Goal: Check status: Check status

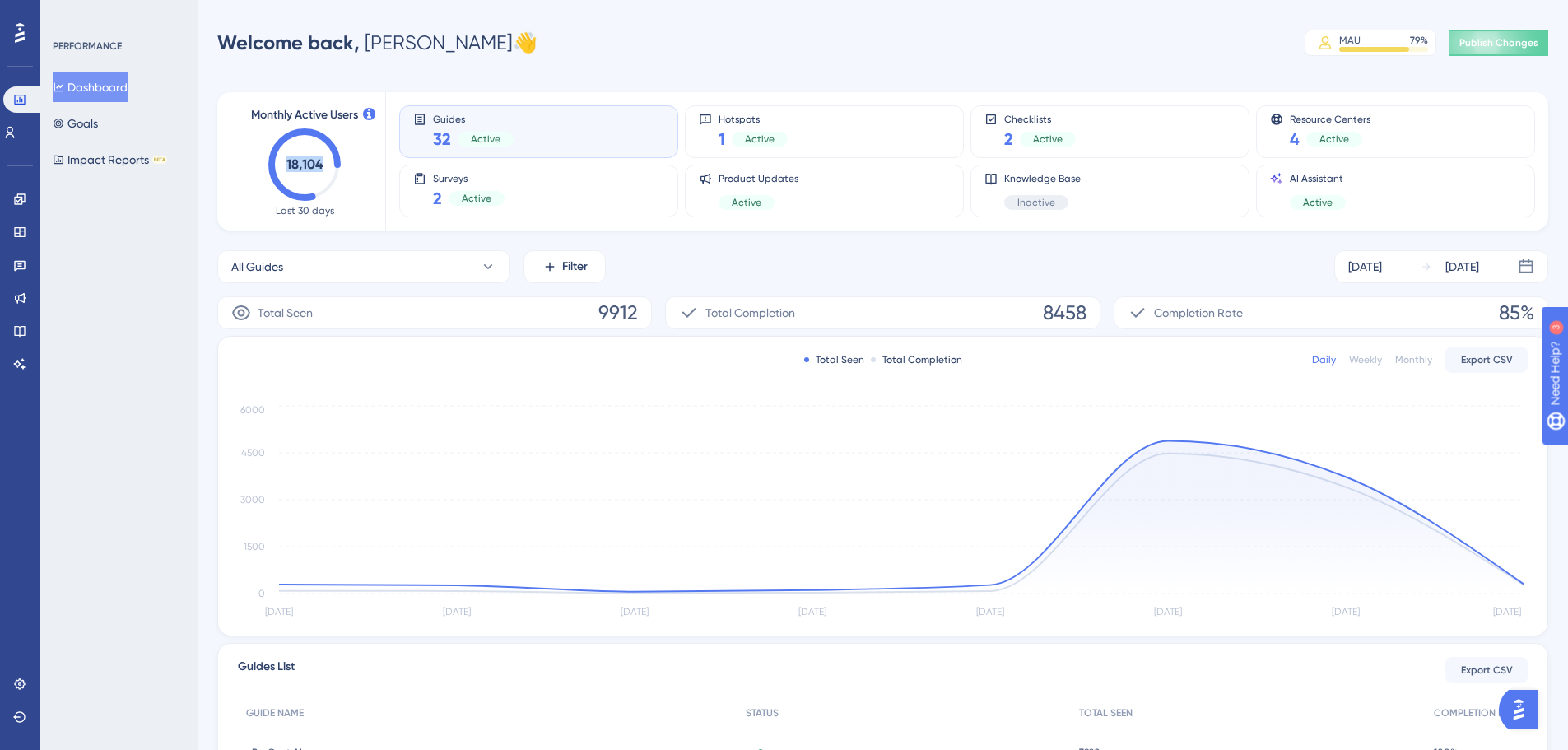
drag, startPoint x: 287, startPoint y: 162, endPoint x: 321, endPoint y: 163, distance: 34.0
click at [321, 163] on text "18,104" at bounding box center [305, 164] width 37 height 15
click at [365, 208] on div "Monthly Active Users 18,104 Last 30 days" at bounding box center [305, 161] width 161 height 139
click at [1375, 43] on div "MAU 79 %" at bounding box center [1384, 41] width 89 height 13
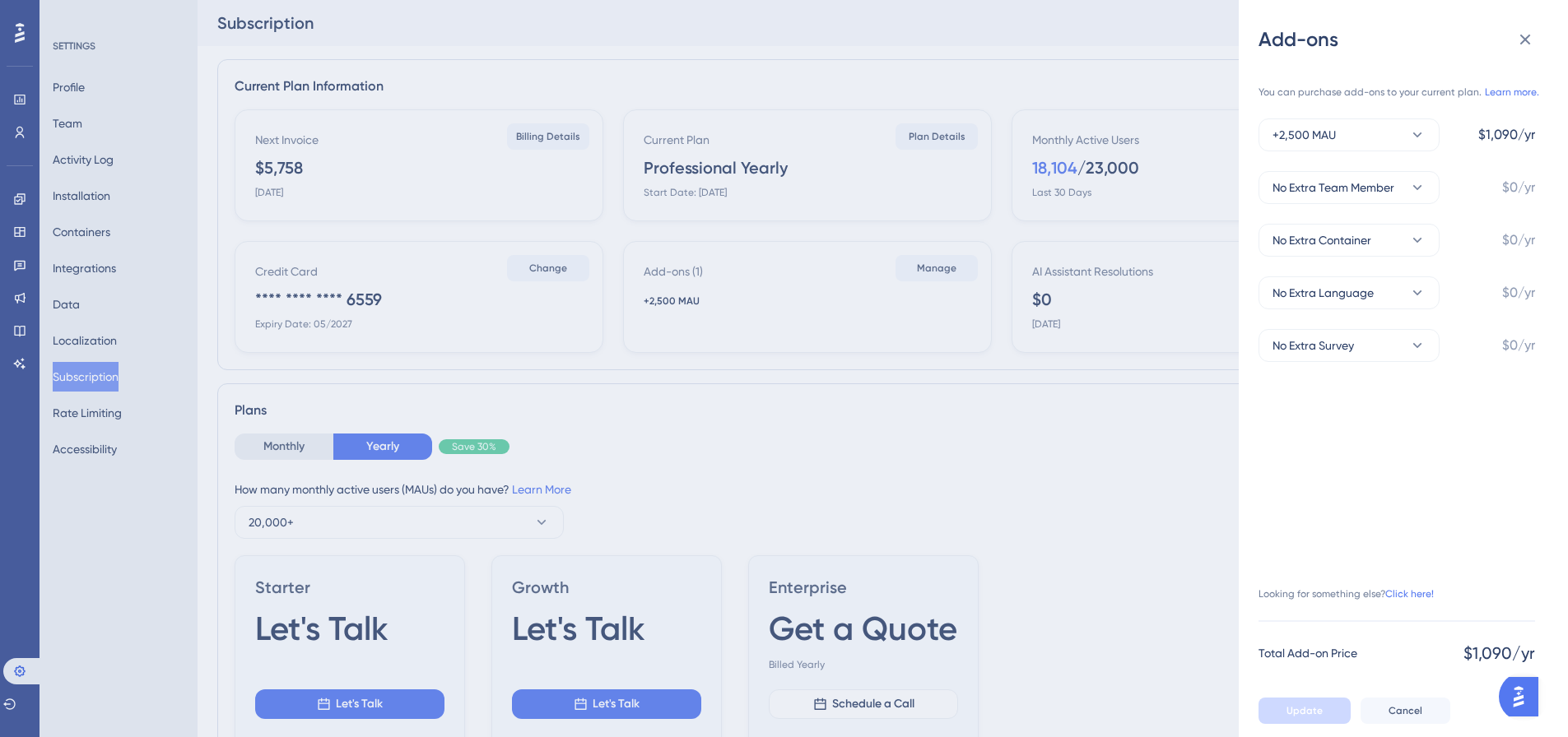
drag, startPoint x: 1091, startPoint y: 163, endPoint x: 1131, endPoint y: 168, distance: 40.3
click at [1129, 169] on div "Add-ons You can purchase add-ons to your current plan. Learn more. +2,500 MAU $…" at bounding box center [784, 368] width 1568 height 737
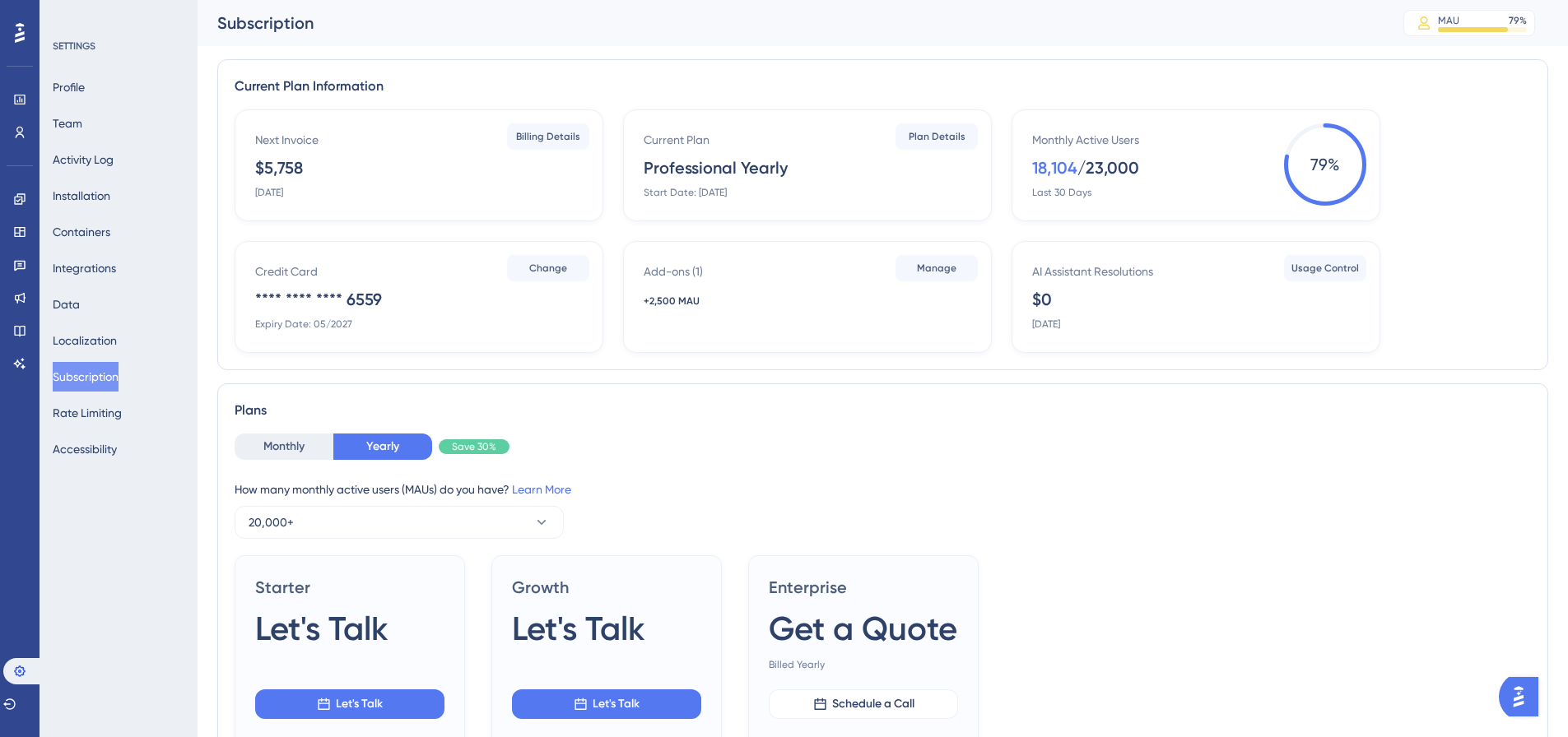
click at [1277, 40] on div "Subscription MAU 79 % Click to see add-on and upgrade options" at bounding box center [882, 23] width 1370 height 46
click at [19, 96] on icon at bounding box center [19, 100] width 10 height 9
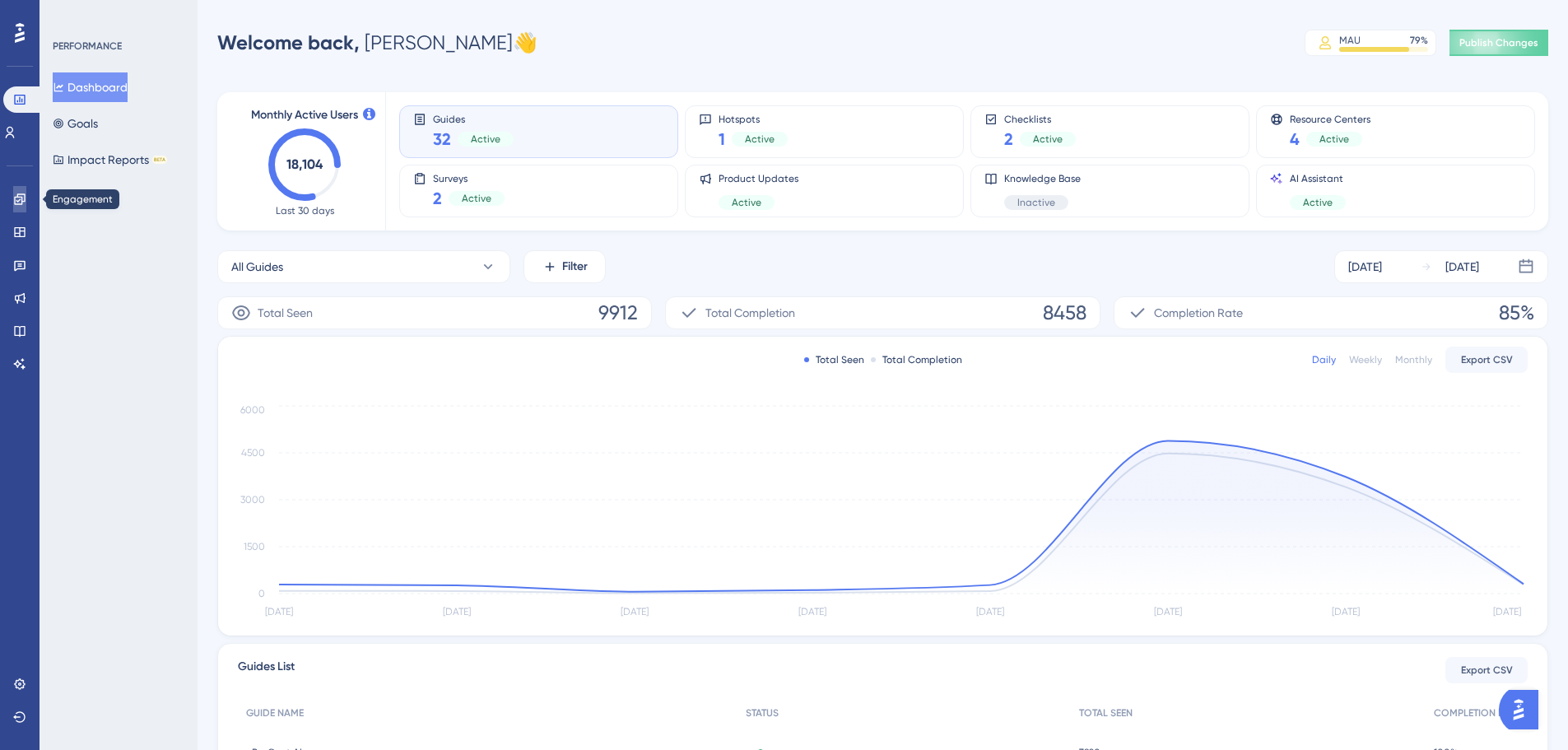
click at [17, 195] on icon at bounding box center [19, 198] width 10 height 10
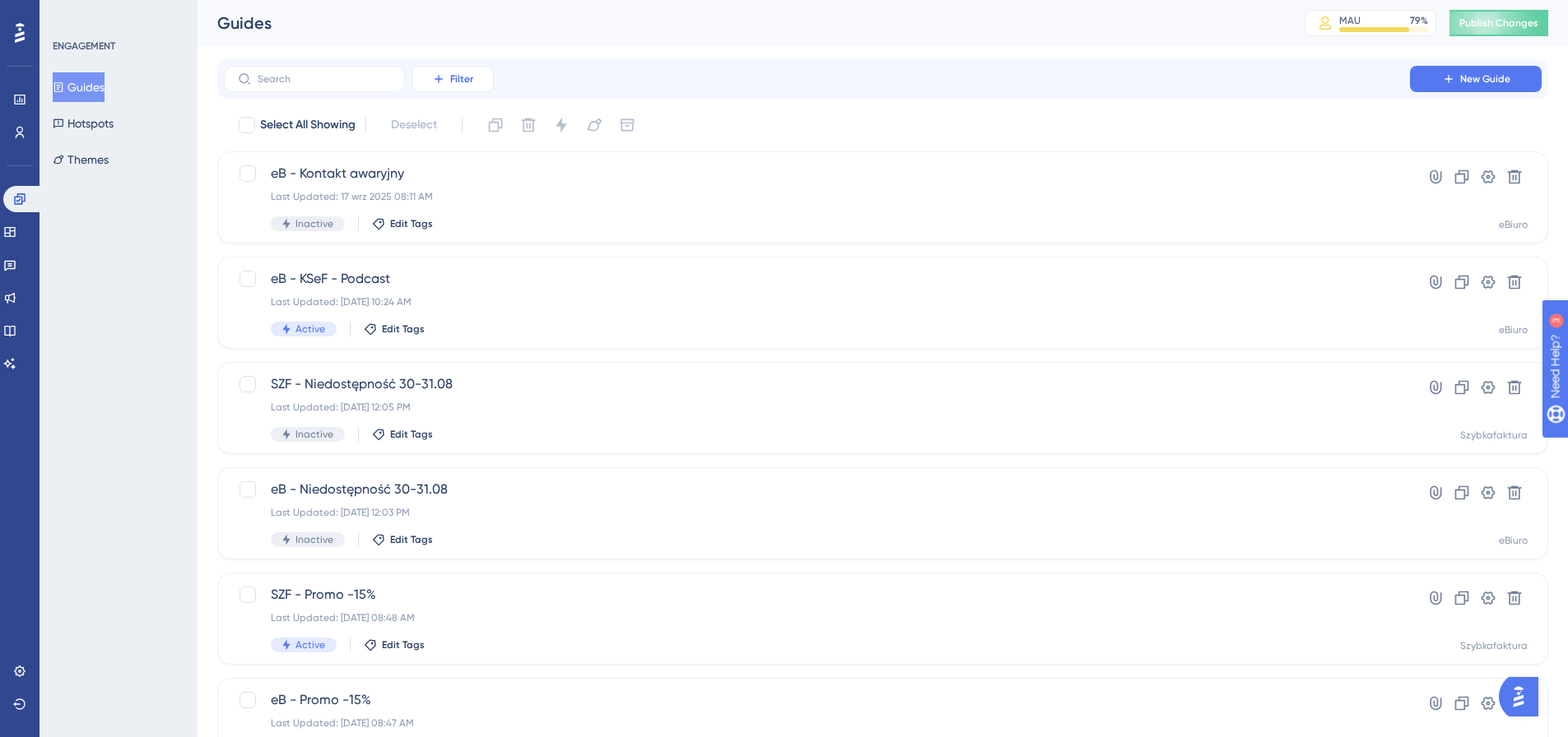
click at [423, 83] on button "Filter" at bounding box center [452, 79] width 83 height 27
click at [474, 125] on div "Tags Tags" at bounding box center [469, 125] width 67 height 33
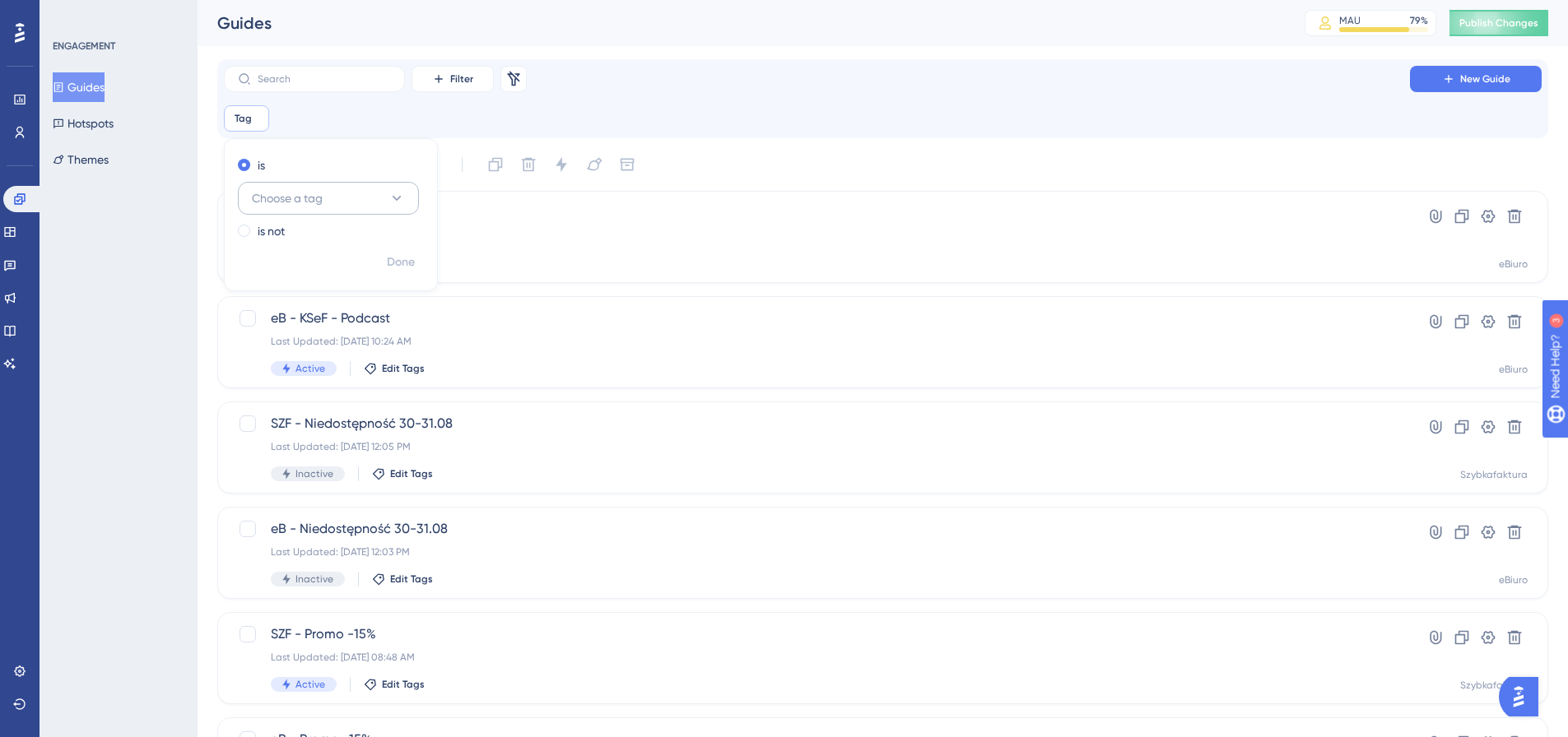
click at [282, 200] on span "Choose a tag" at bounding box center [287, 198] width 71 height 20
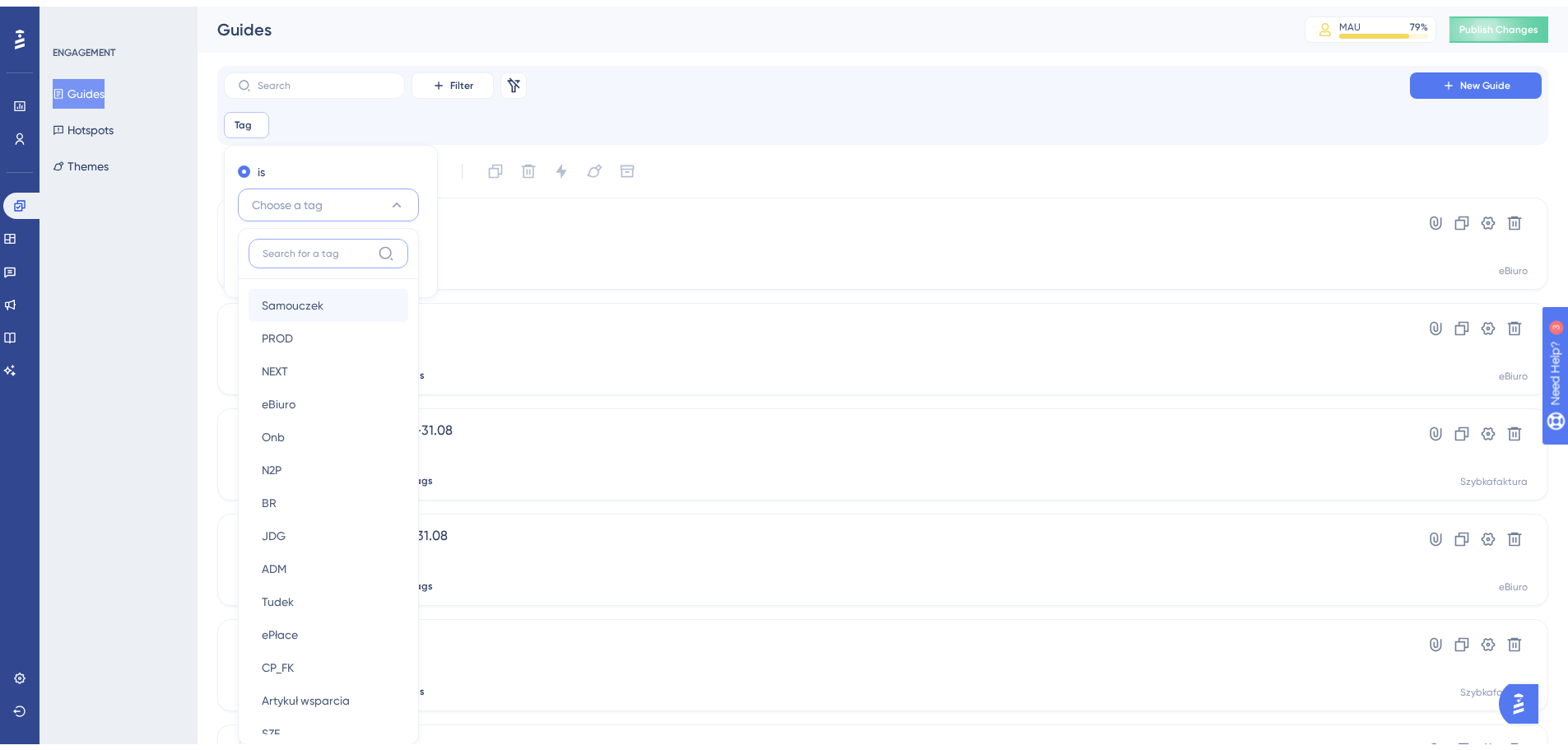
scroll to position [111, 0]
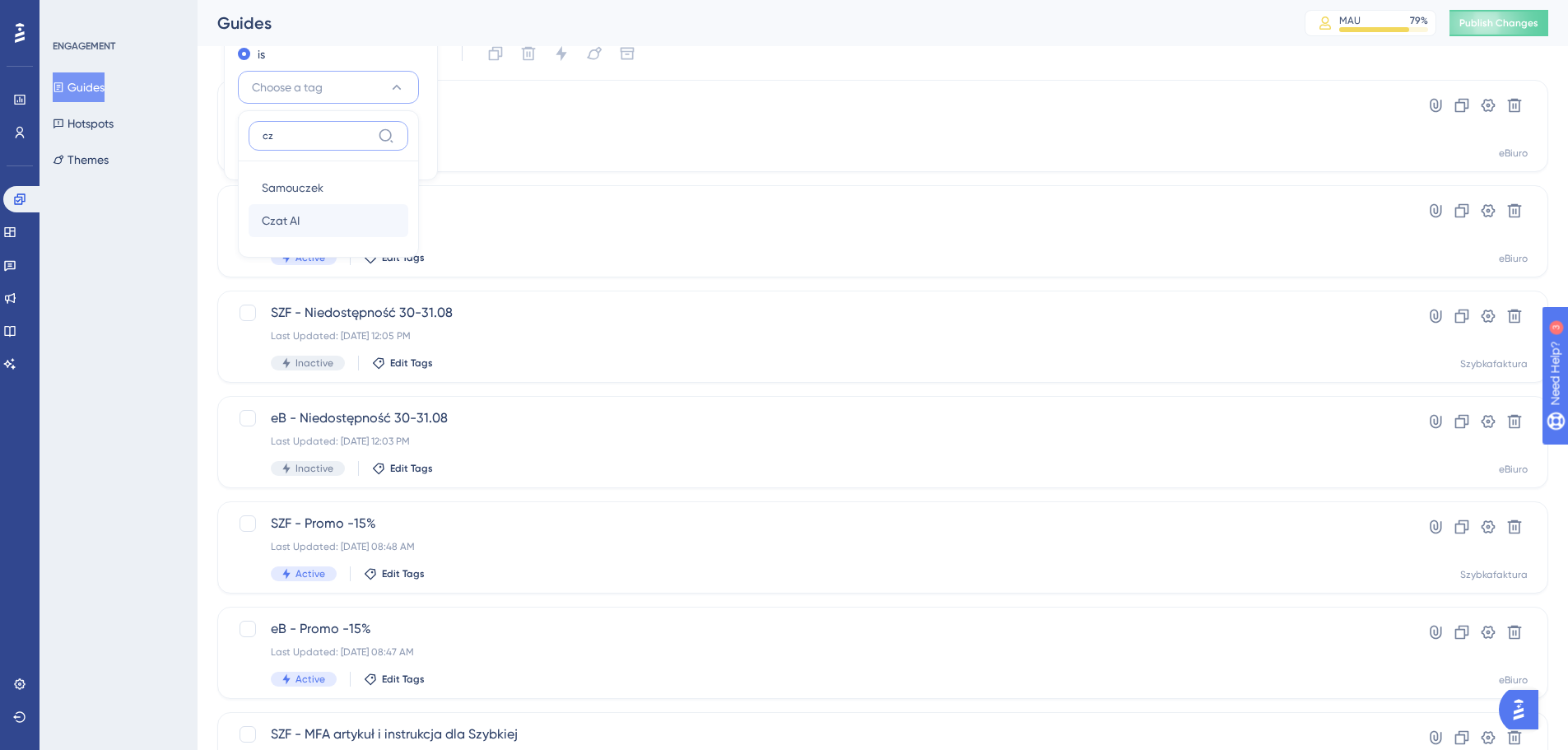
type input "cz"
click at [312, 218] on div "Czat AI Czat AI" at bounding box center [328, 220] width 133 height 33
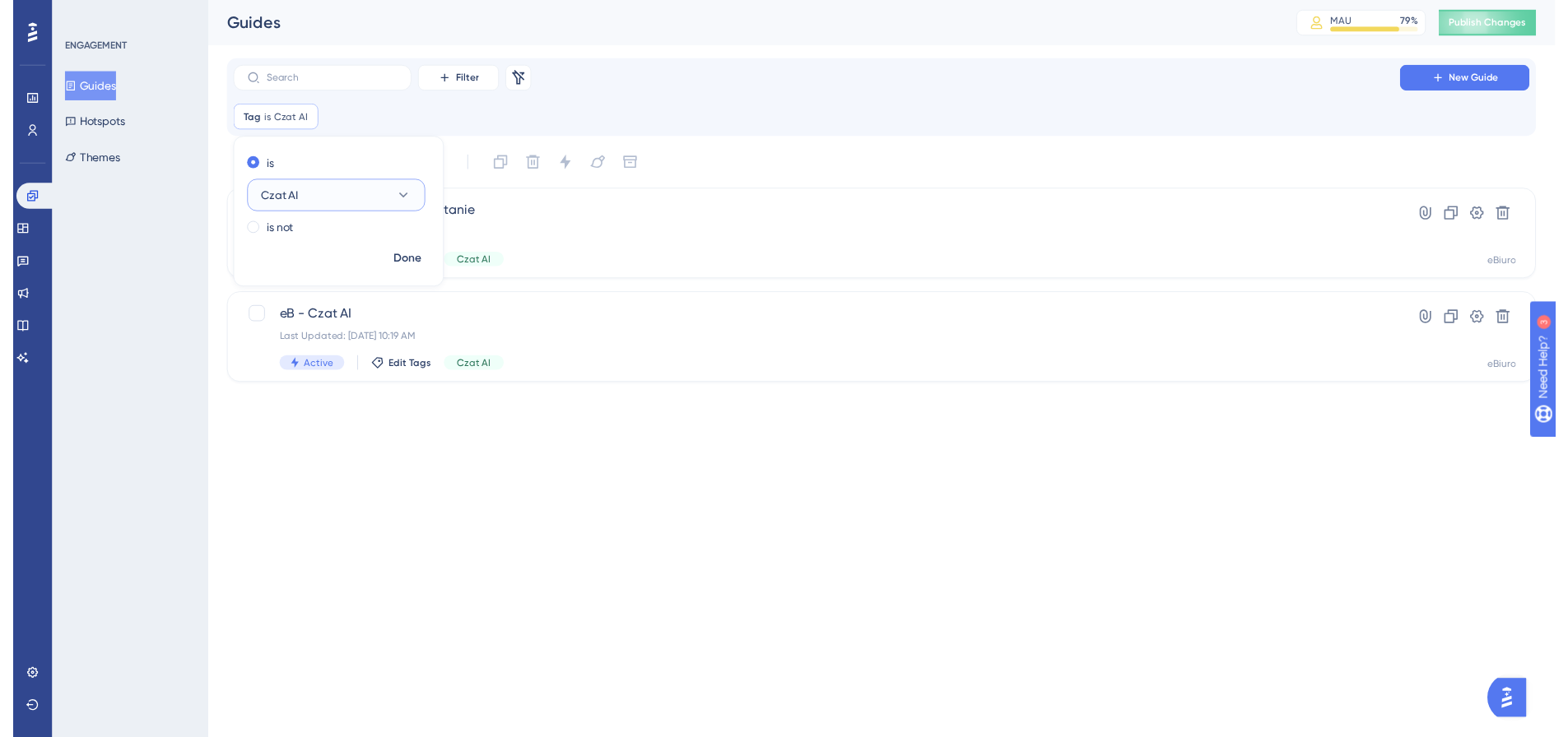
scroll to position [0, 0]
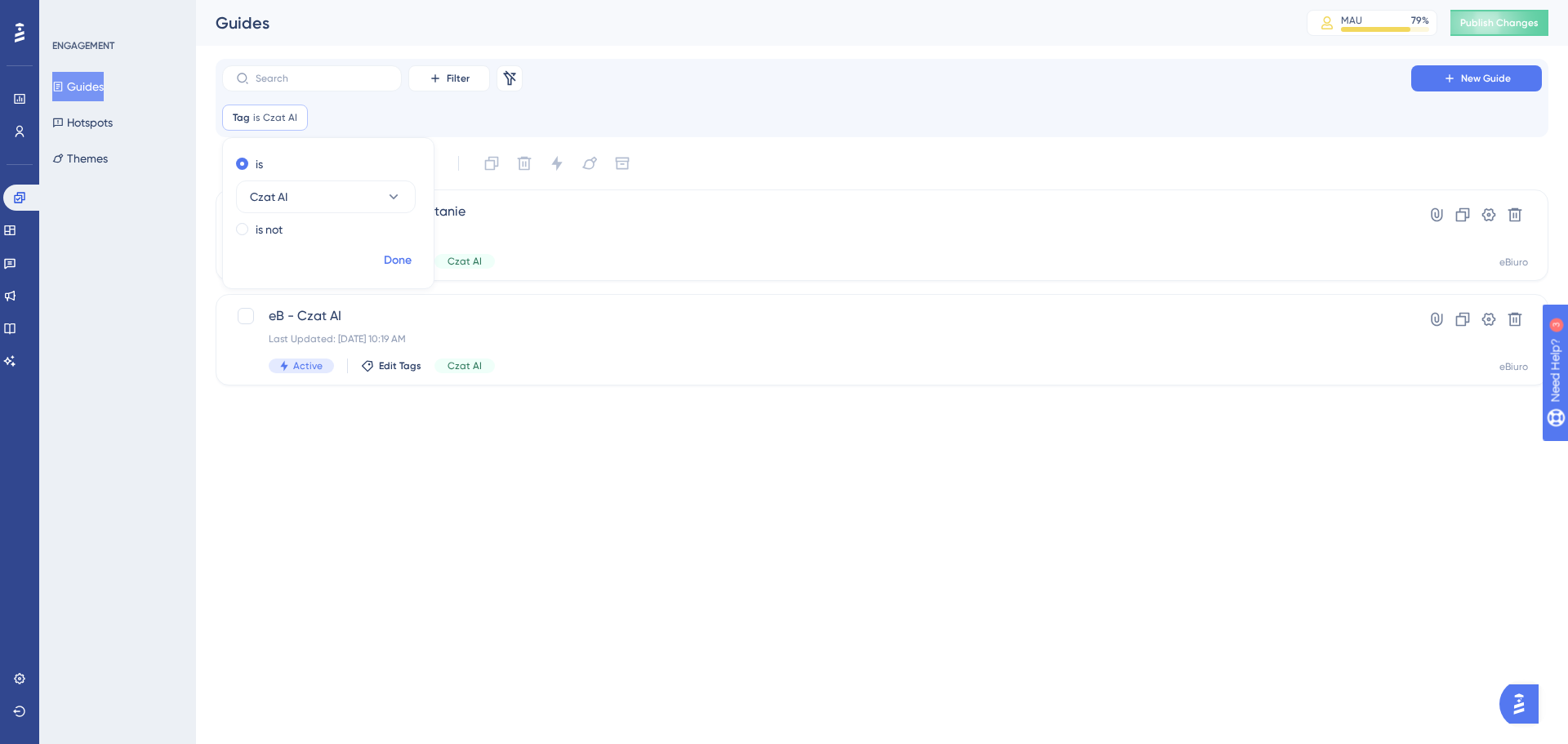
click at [402, 256] on span "Done" at bounding box center [396, 260] width 27 height 20
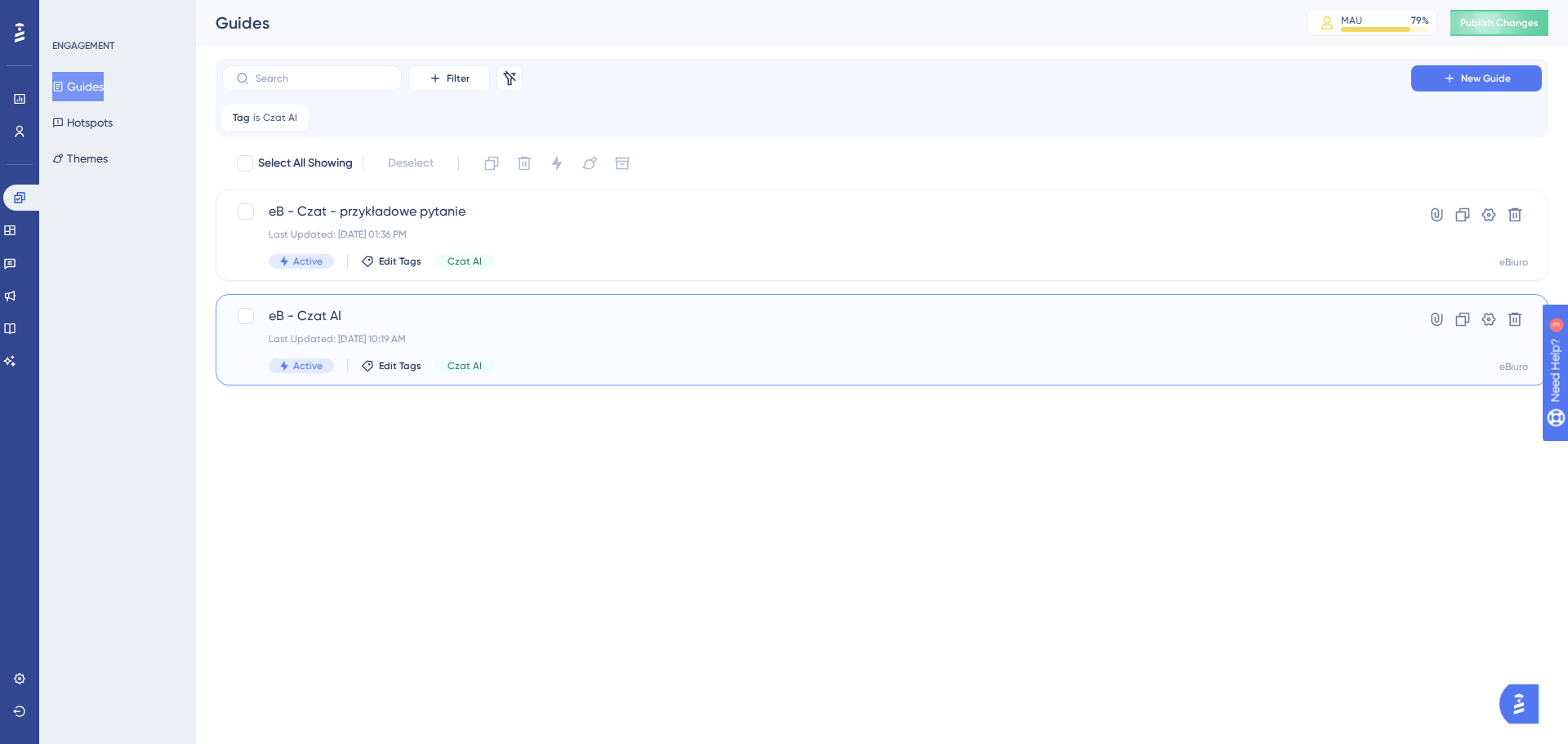
click at [427, 311] on span "eB - Czat AI" at bounding box center [816, 315] width 1095 height 20
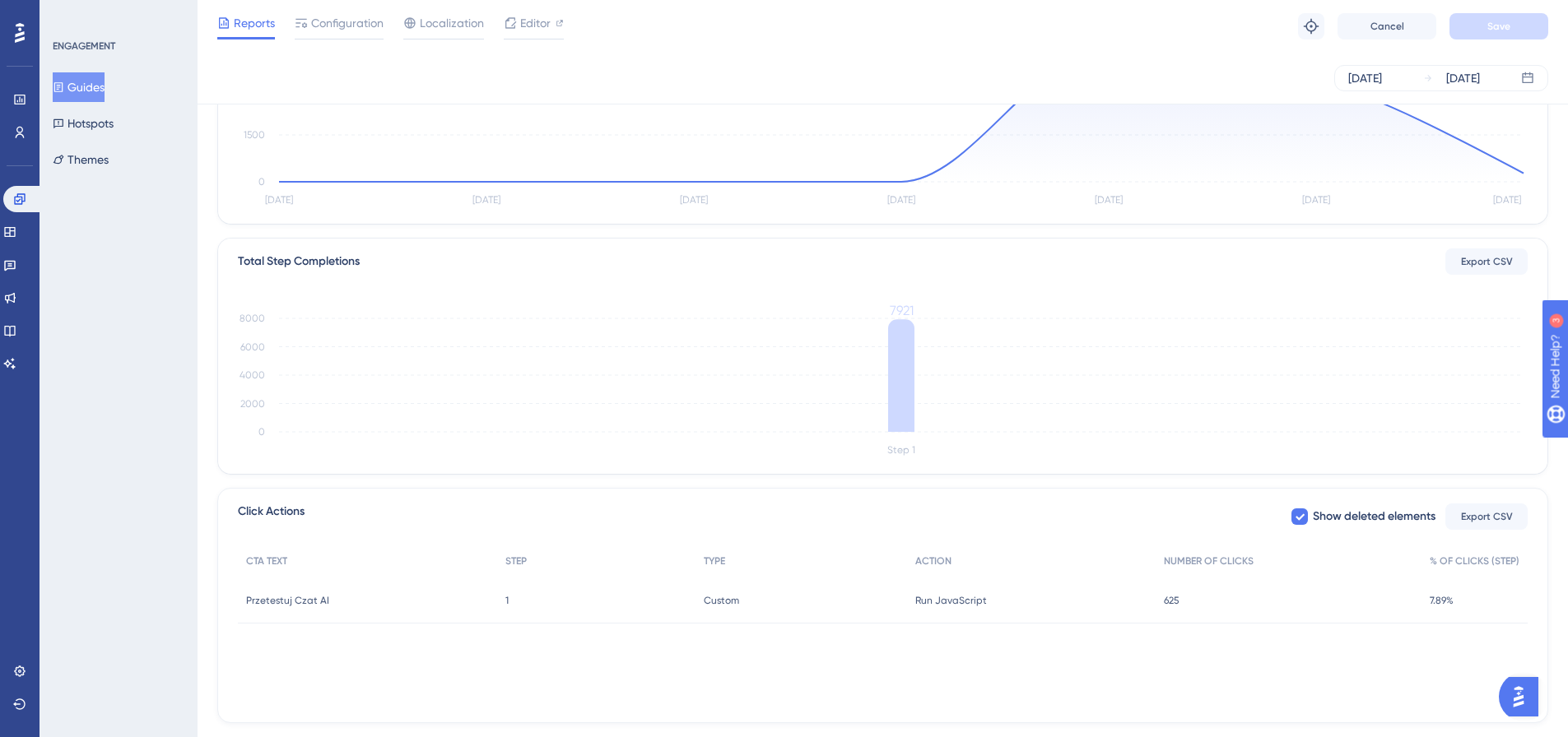
scroll to position [305, 0]
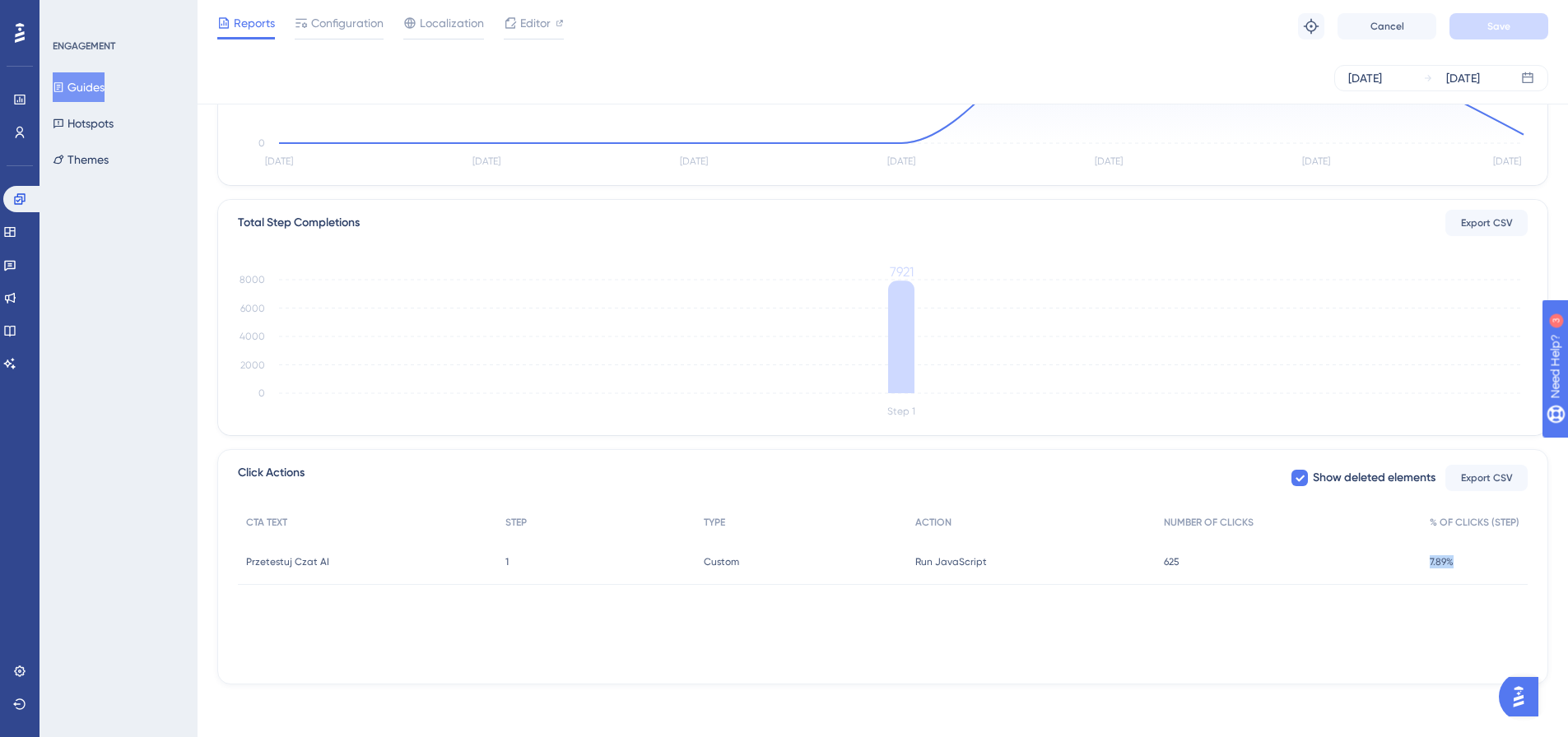
drag, startPoint x: 1432, startPoint y: 560, endPoint x: 1490, endPoint y: 579, distance: 61.0
click at [1484, 566] on div "7.89% 7.89%" at bounding box center [1474, 562] width 106 height 46
click at [1482, 591] on div "CTA TEXT STEP TYPE ACTION NUMBER OF CLICKS % OF CLICKS (STEP) Przetestuj Czat A…" at bounding box center [883, 587] width 1290 height 164
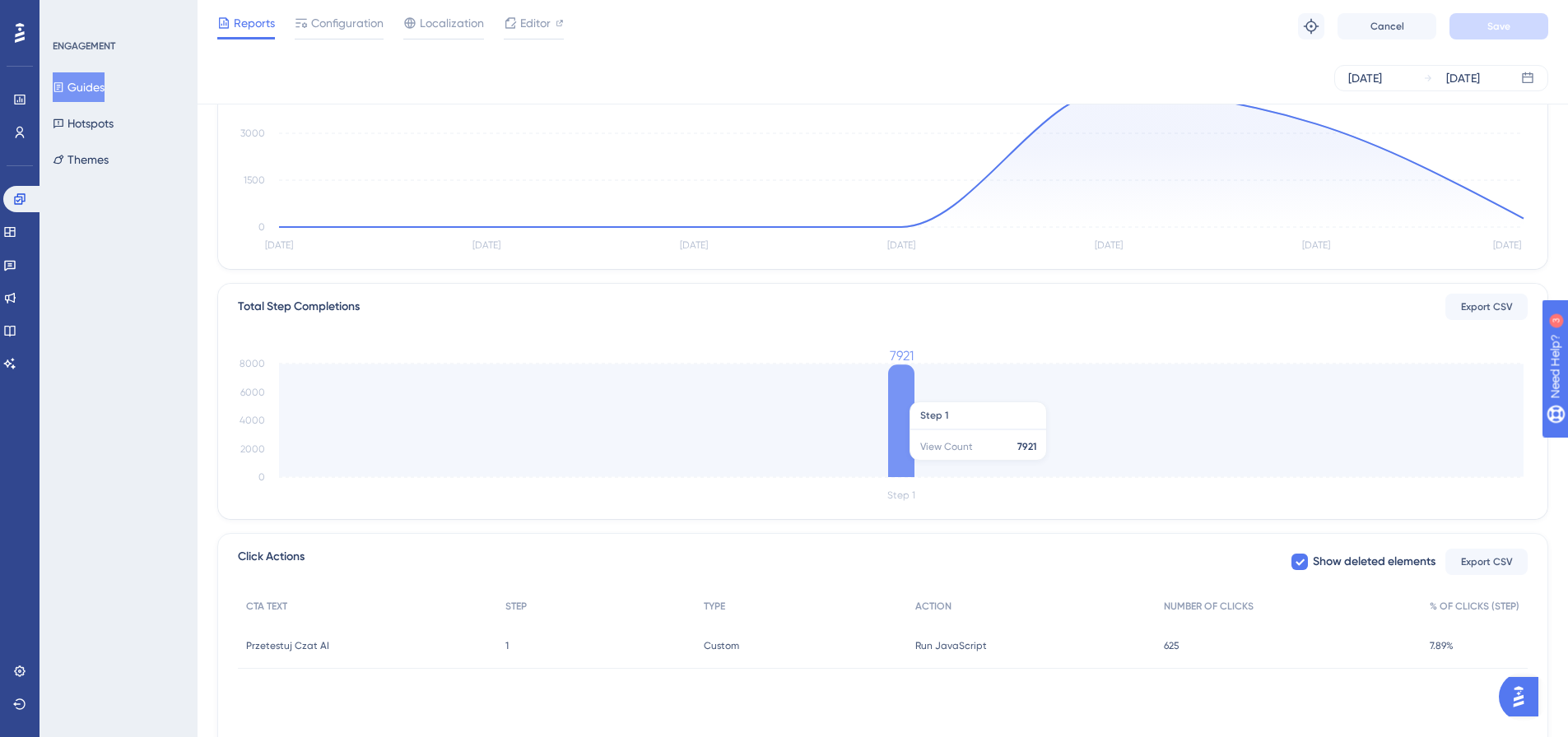
scroll to position [140, 0]
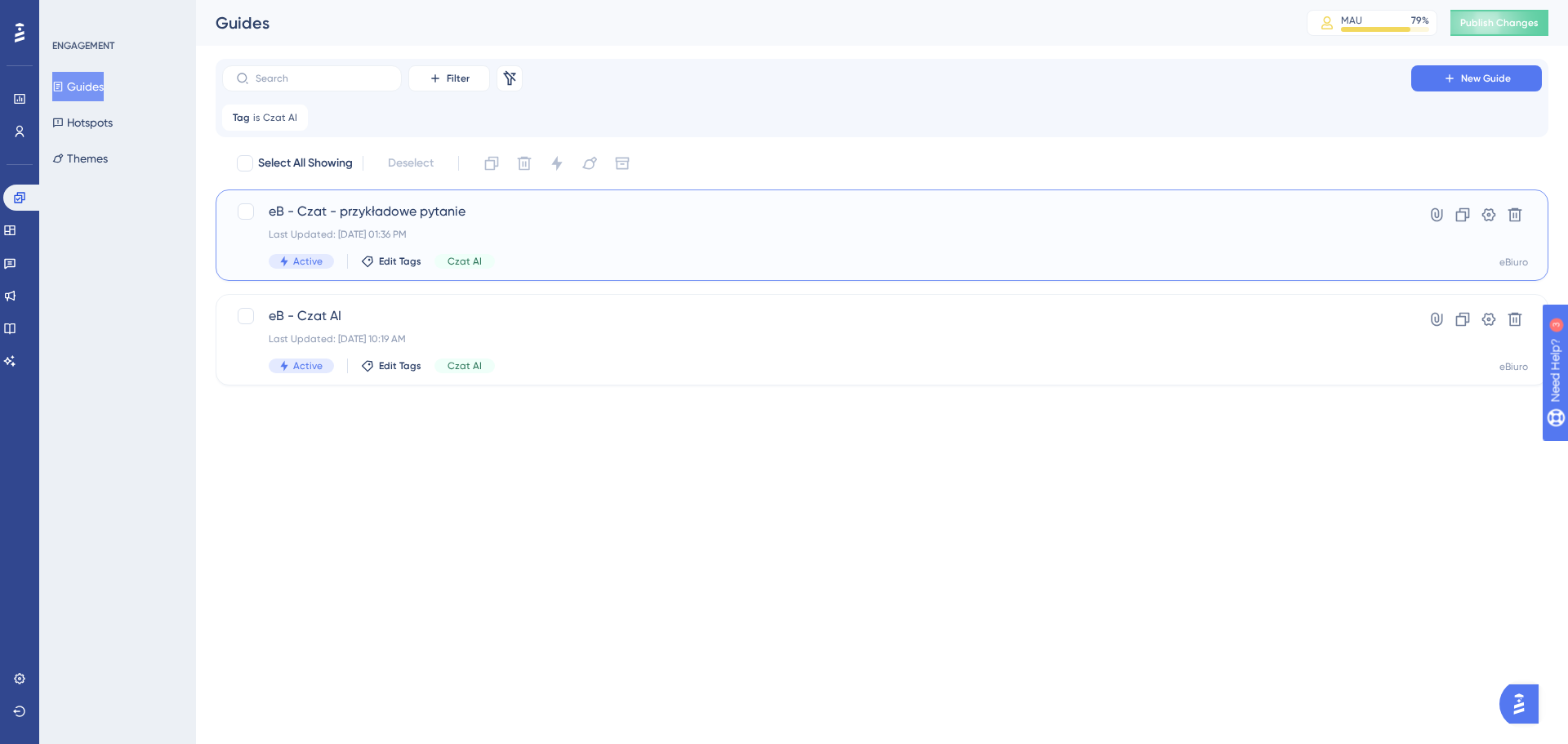
click at [529, 212] on span "eB - Czat - przykładowe pytanie" at bounding box center [816, 211] width 1095 height 20
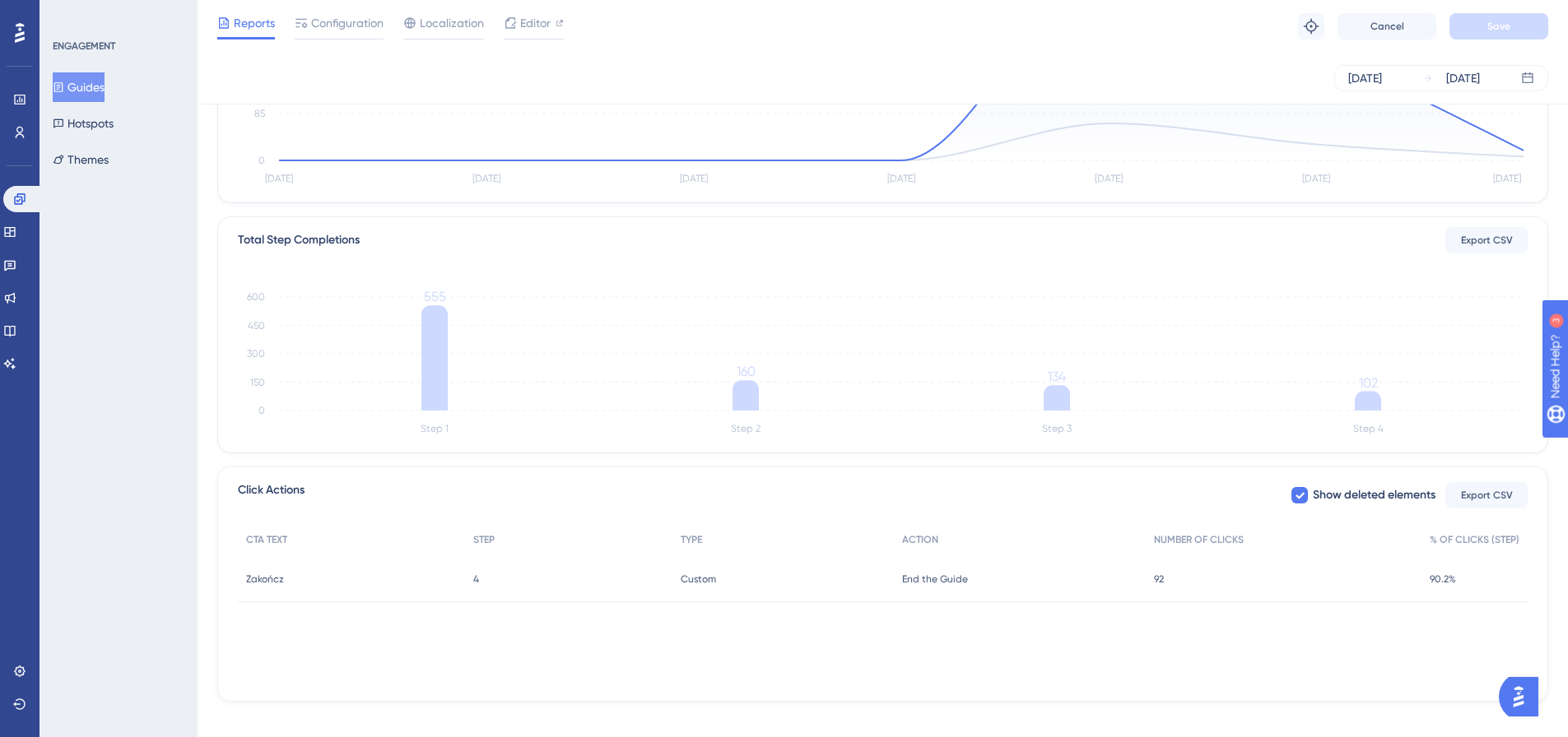
scroll to position [305, 0]
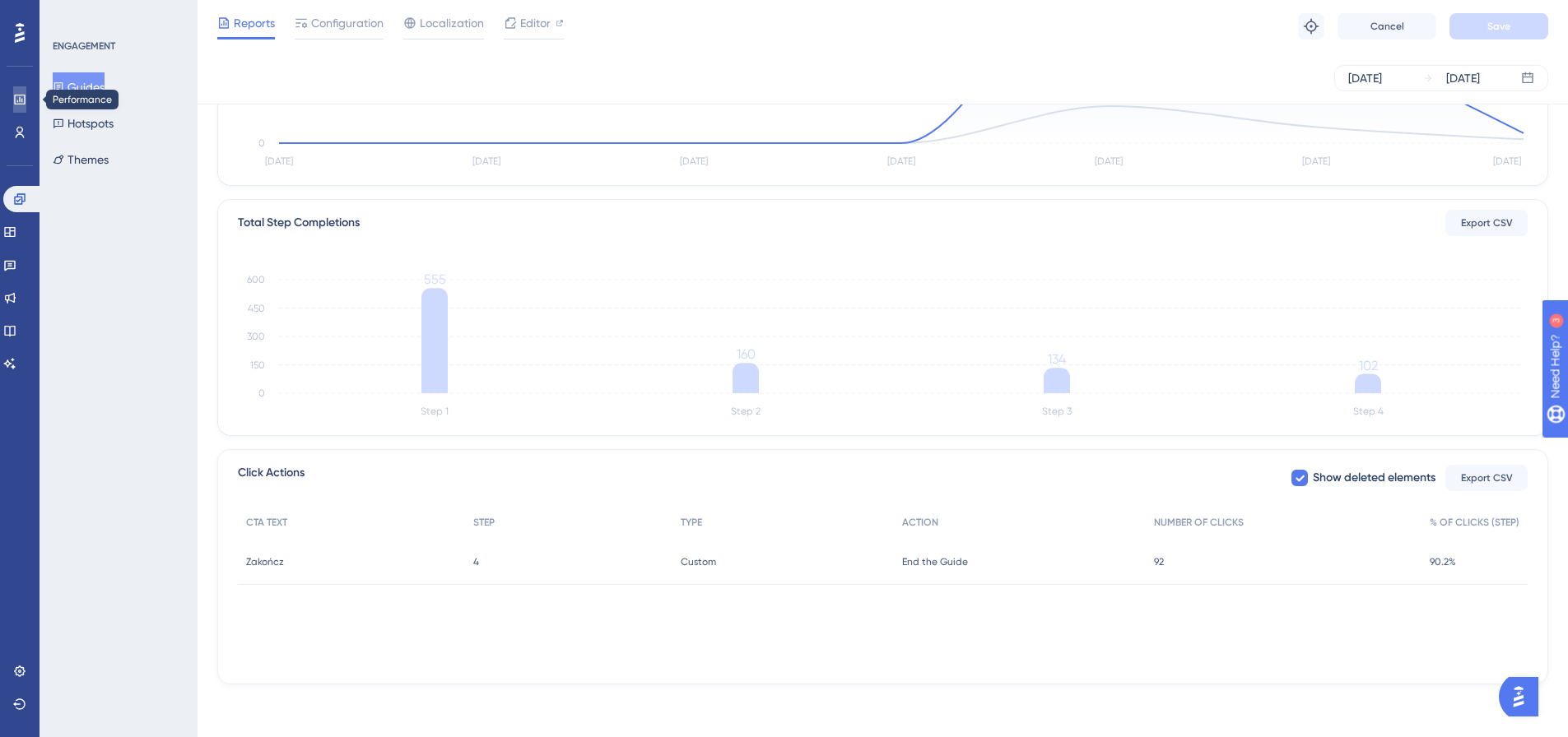
click at [17, 100] on icon at bounding box center [20, 100] width 13 height 13
